Goal: Find specific page/section: Find specific page/section

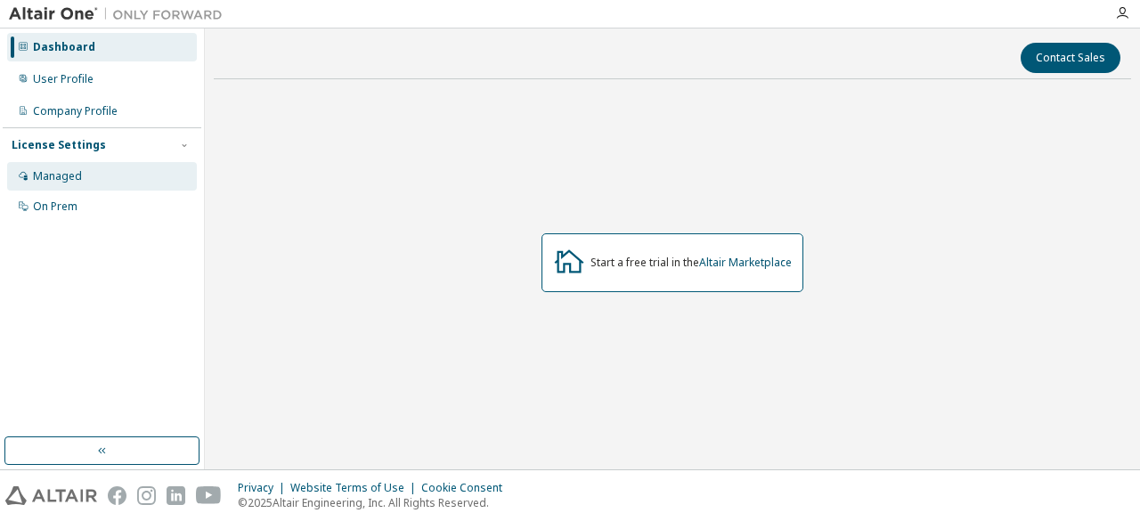
click at [84, 177] on div "Managed" at bounding box center [102, 176] width 190 height 28
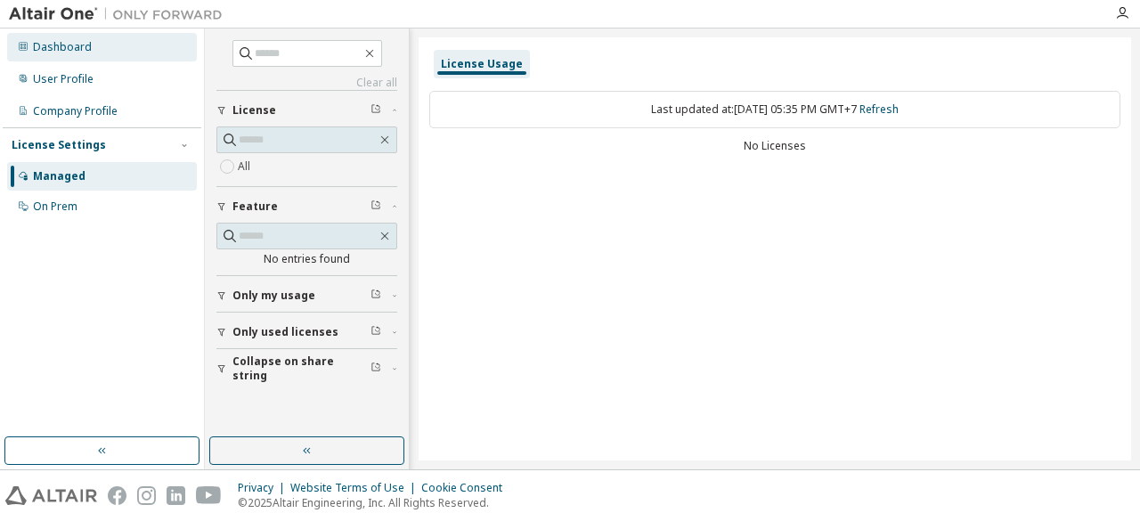
click at [44, 44] on div "Dashboard" at bounding box center [62, 47] width 59 height 14
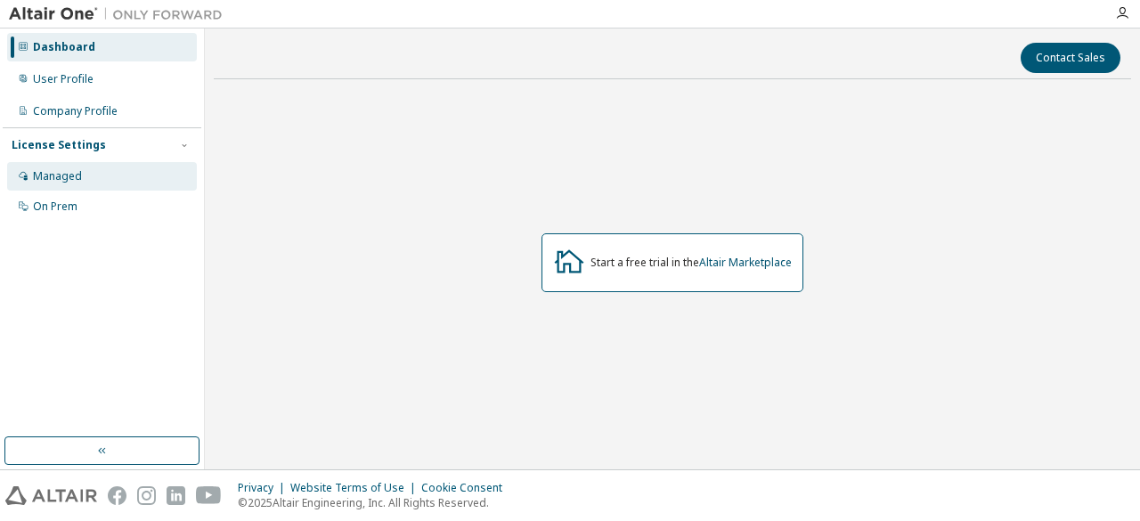
click at [102, 168] on div "Managed" at bounding box center [102, 176] width 190 height 28
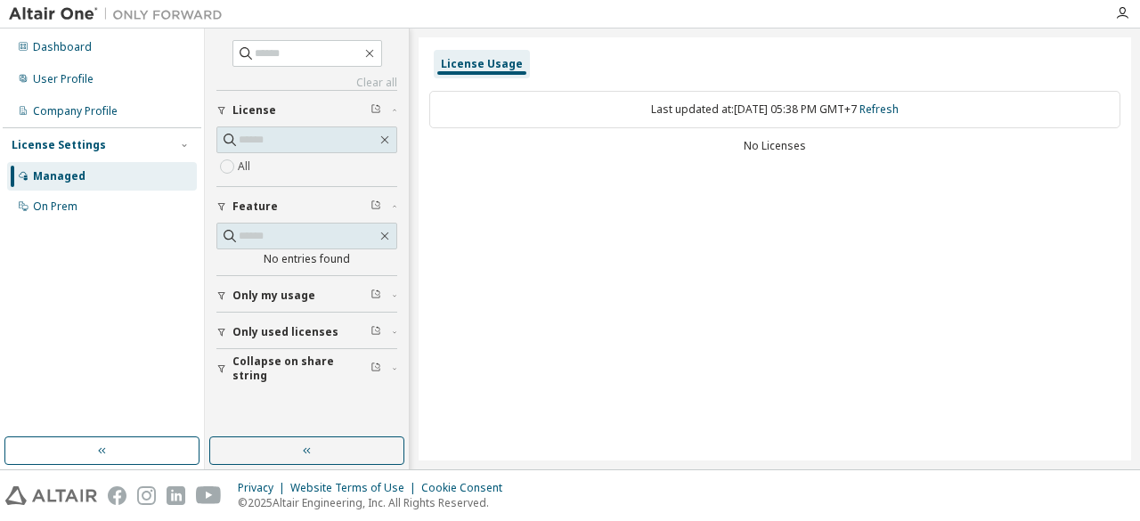
click at [252, 169] on label "All" at bounding box center [246, 166] width 16 height 21
click at [282, 325] on span "Only used licenses" at bounding box center [285, 332] width 106 height 14
click at [264, 319] on button "Only used licenses" at bounding box center [306, 332] width 181 height 39
click at [61, 42] on div "Dashboard" at bounding box center [62, 47] width 59 height 14
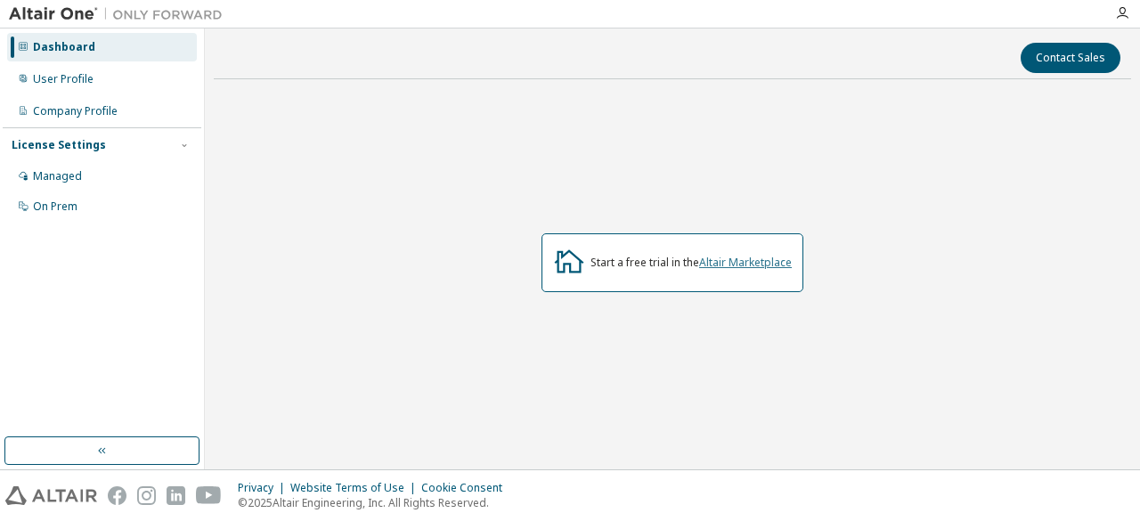
click at [756, 266] on link "Altair Marketplace" at bounding box center [745, 262] width 93 height 15
